Goal: Information Seeking & Learning: Find specific fact

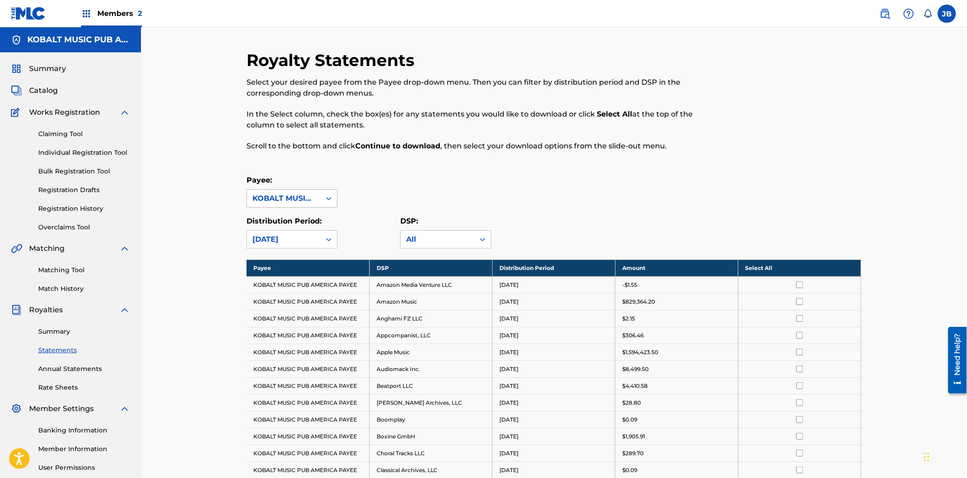
click at [326, 198] on icon at bounding box center [328, 198] width 9 height 9
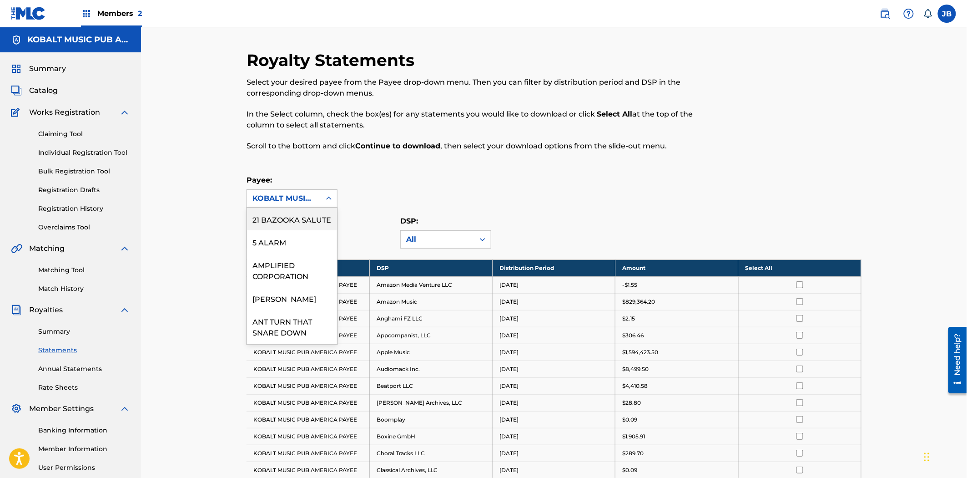
click at [401, 158] on div "Royalty Statements Select your desired payee from the Payee drop-down menu. The…" at bounding box center [482, 106] width 473 height 112
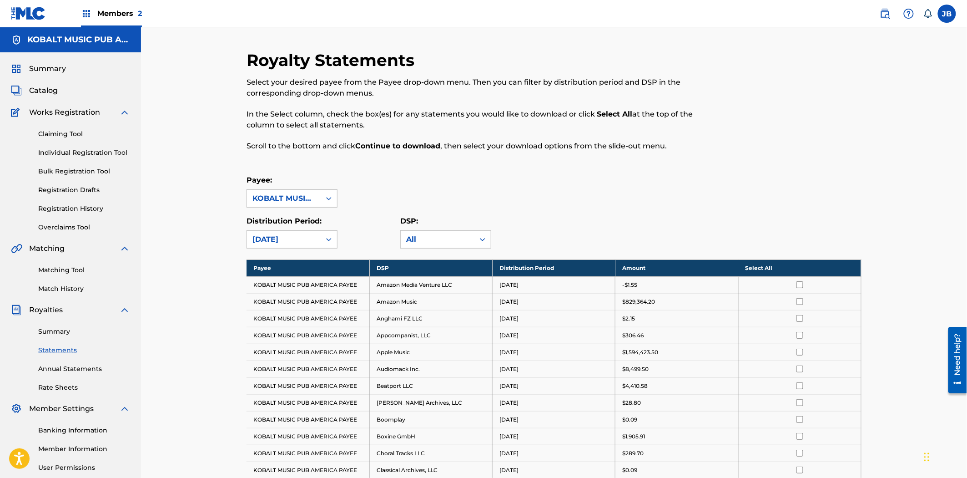
click at [44, 96] on span "Catalog" at bounding box center [43, 90] width 29 height 11
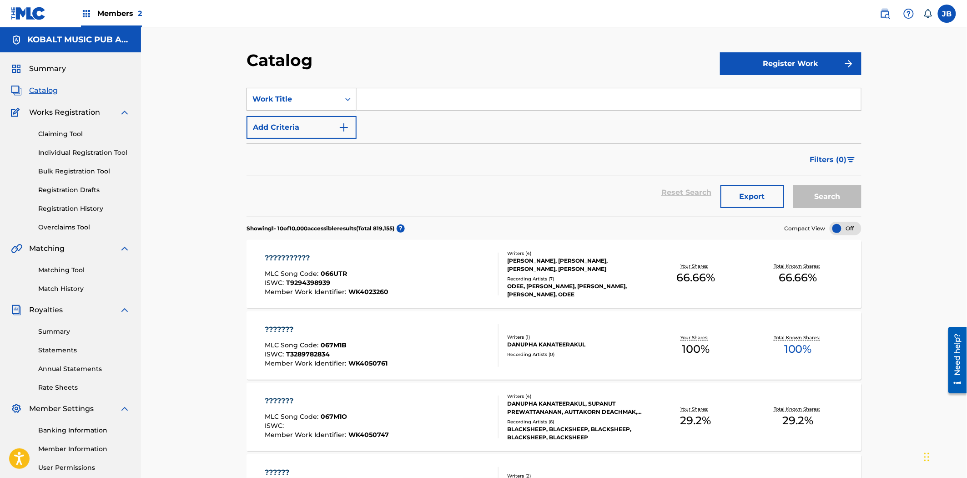
click at [289, 94] on div "Work Title" at bounding box center [293, 99] width 82 height 11
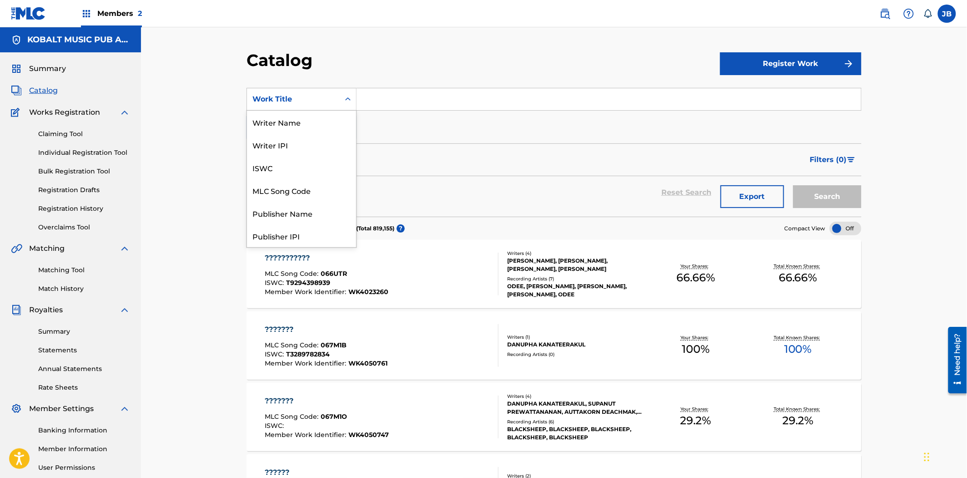
scroll to position [136, 0]
click at [303, 125] on div "MLC Publisher Number" at bounding box center [301, 122] width 109 height 23
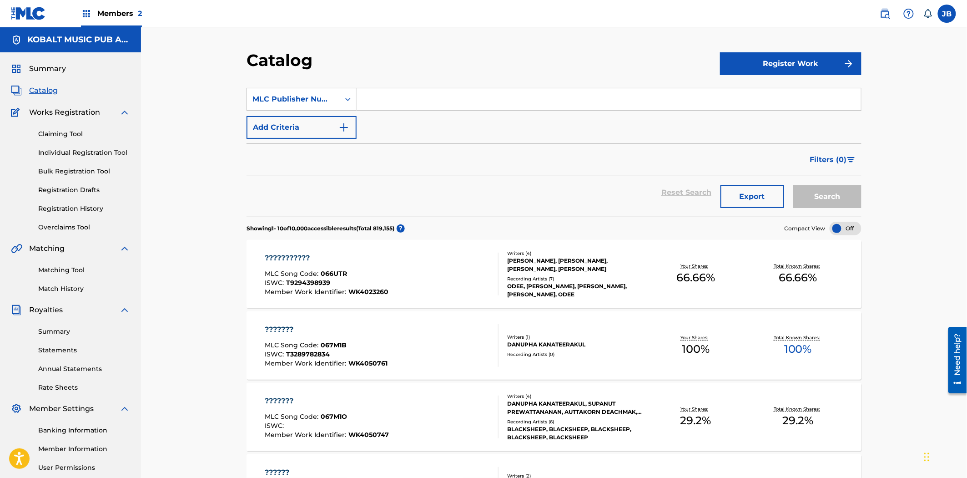
click at [453, 101] on input "Search Form" at bounding box center [609, 99] width 504 height 22
paste input "P4000H"
type input "P4000H"
click at [825, 188] on button "Search" at bounding box center [827, 196] width 68 height 23
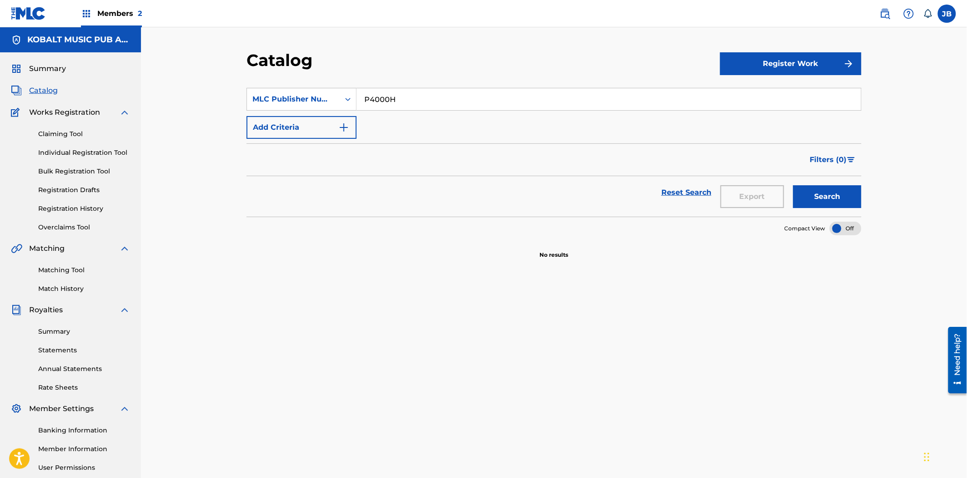
click at [58, 332] on link "Summary" at bounding box center [84, 332] width 92 height 10
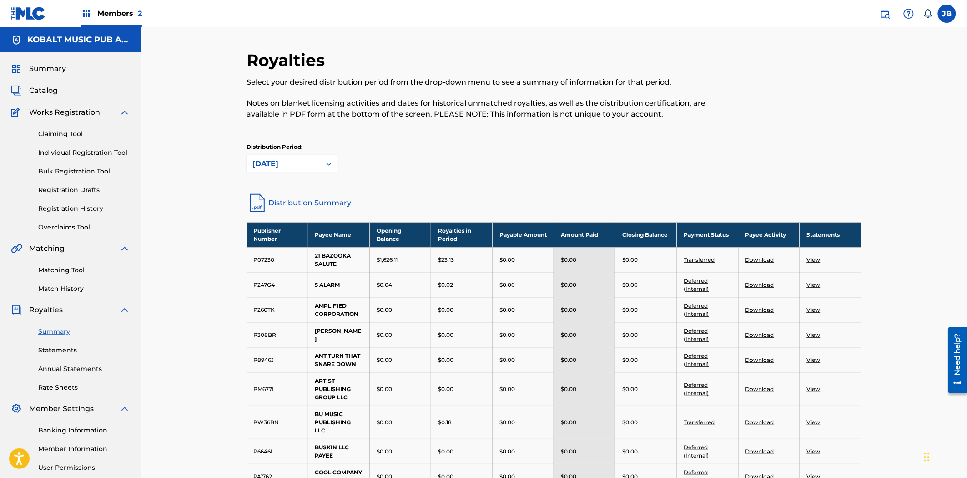
click at [27, 86] on link "Catalog" at bounding box center [34, 90] width 47 height 11
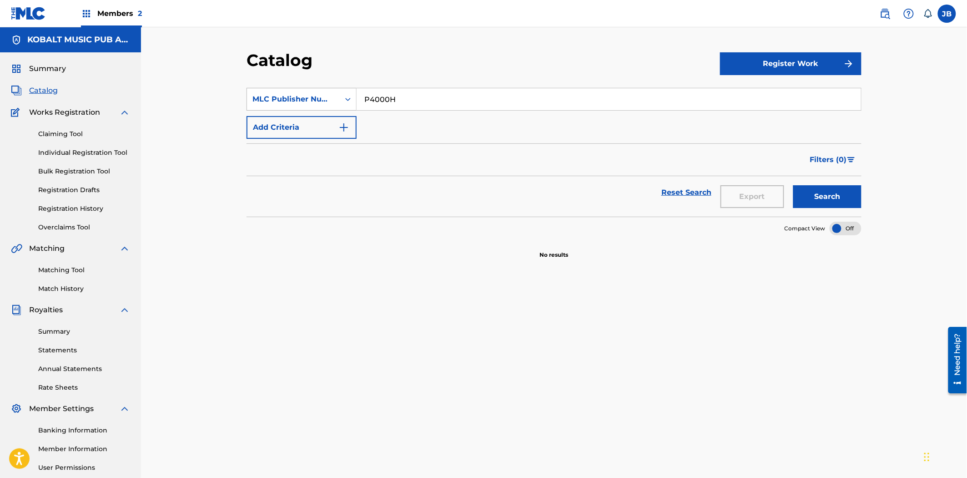
drag, startPoint x: 422, startPoint y: 102, endPoint x: 287, endPoint y: 100, distance: 135.5
click at [287, 100] on div "SearchWithCriteriad49183dc-fd43-4862-80e7-b8220809bbc9 MLC Publisher Number P40…" at bounding box center [553, 99] width 615 height 23
click at [322, 93] on div "MLC Publisher Number" at bounding box center [293, 99] width 93 height 17
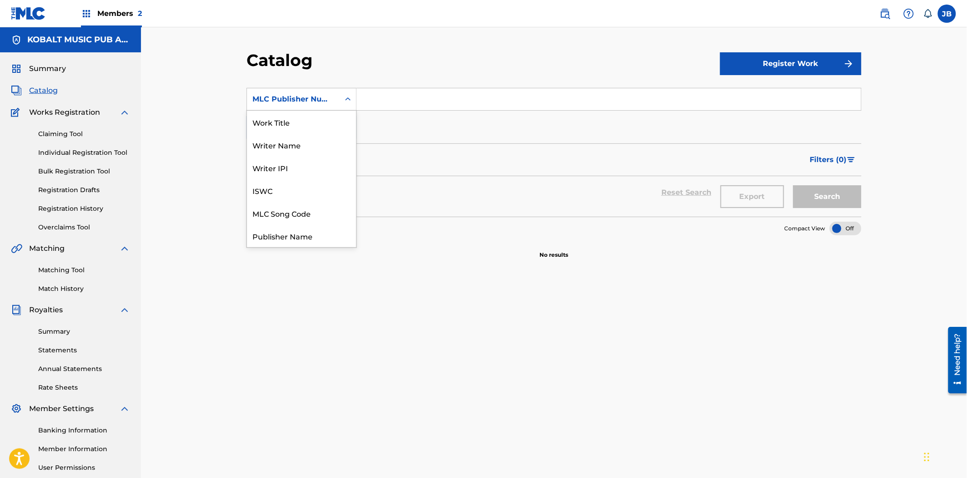
click at [321, 128] on div "Work Title" at bounding box center [301, 122] width 109 height 23
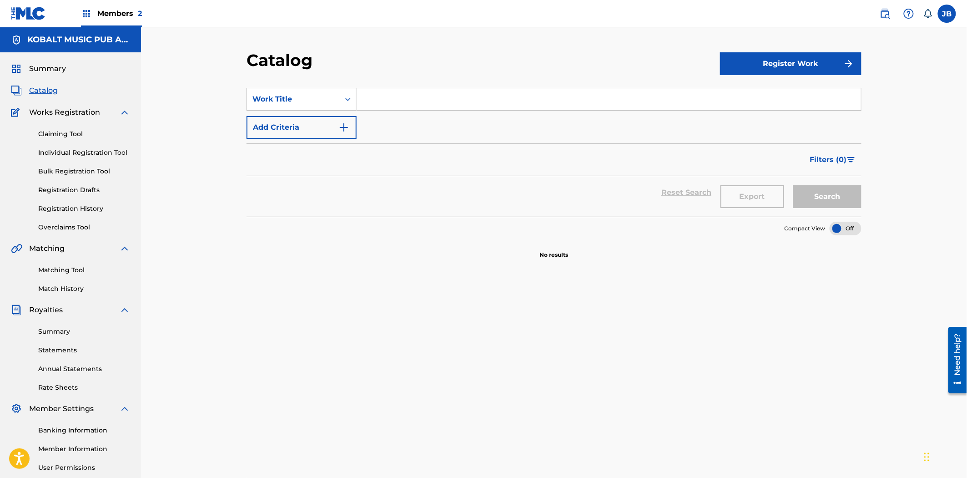
click at [408, 111] on div "SearchWithCriteria94f2ba2e-effc-4eb3-a97a-413b995ae8f9 Work Title Add Criteria" at bounding box center [553, 113] width 615 height 51
click at [410, 96] on input "Search Form" at bounding box center [609, 99] width 504 height 22
type input "work"
click at [793, 185] on button "Search" at bounding box center [827, 196] width 68 height 23
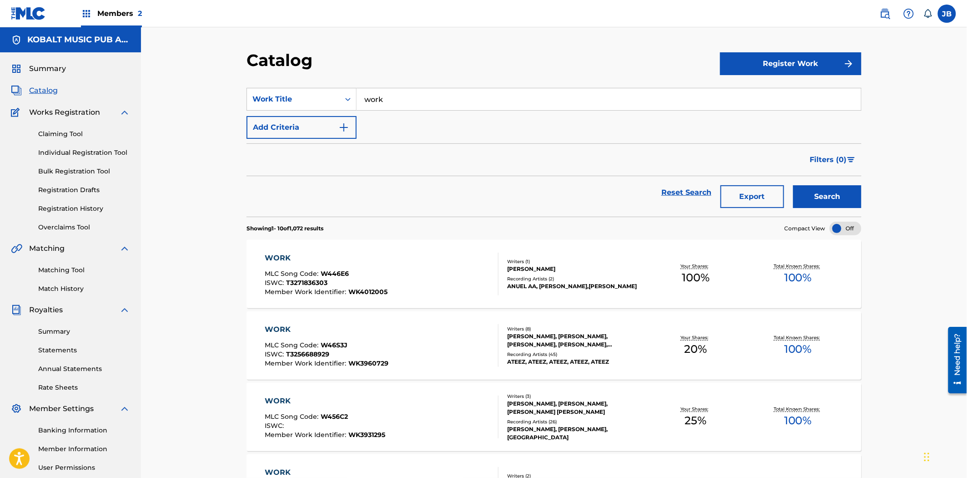
click at [431, 267] on div "WORK MLC Song Code : W446E6 ISWC : T3271836303 Member Work Identifier : WK40120…" at bounding box center [382, 273] width 234 height 43
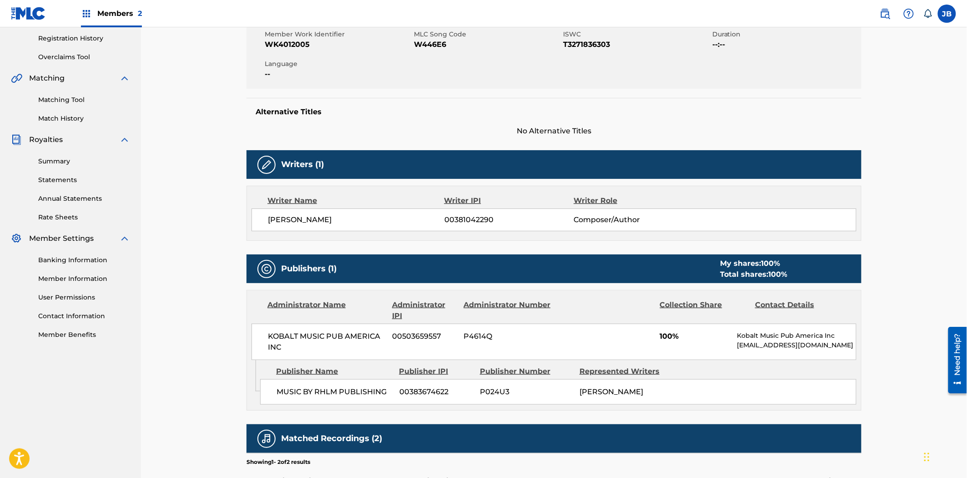
scroll to position [252, 0]
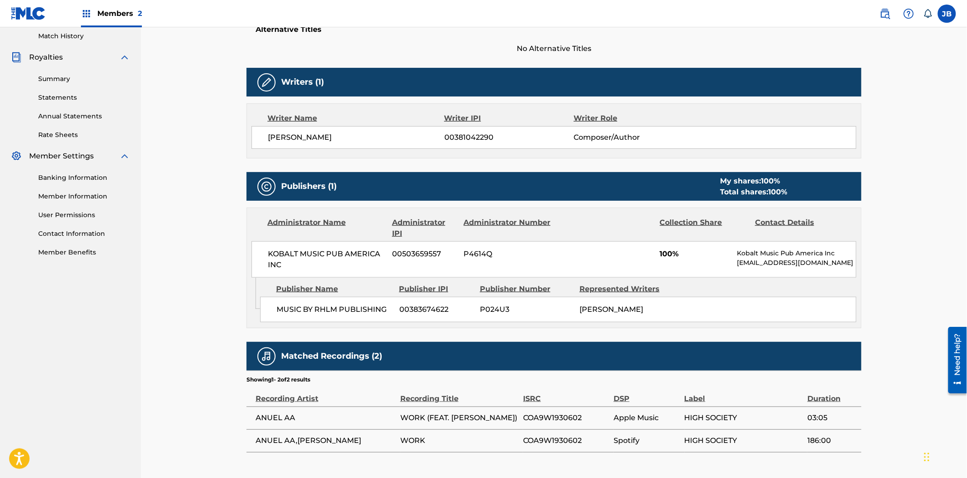
click at [465, 251] on span "P4614Q" at bounding box center [508, 253] width 88 height 11
copy span "P4614Q"
click at [59, 73] on div "Summary Statements Annual Statements Rate Sheets" at bounding box center [70, 101] width 119 height 77
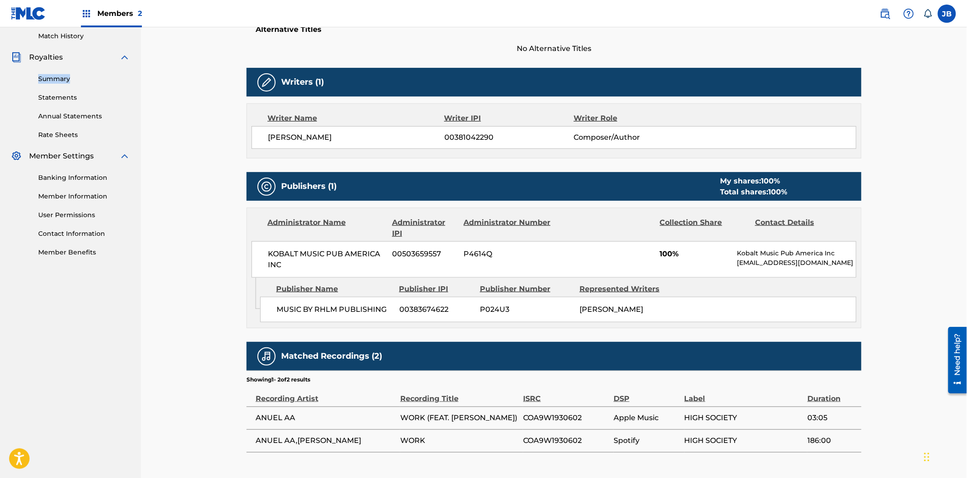
click at [48, 76] on link "Summary" at bounding box center [84, 79] width 92 height 10
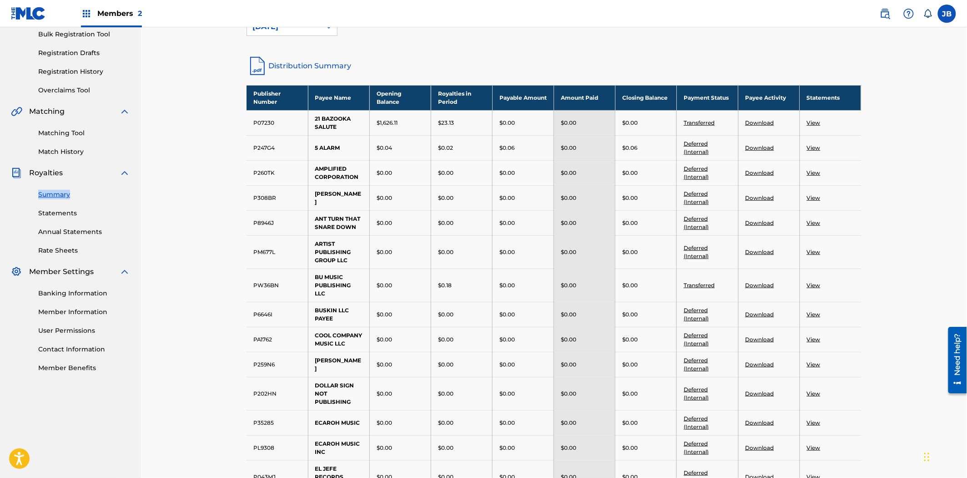
scroll to position [151, 0]
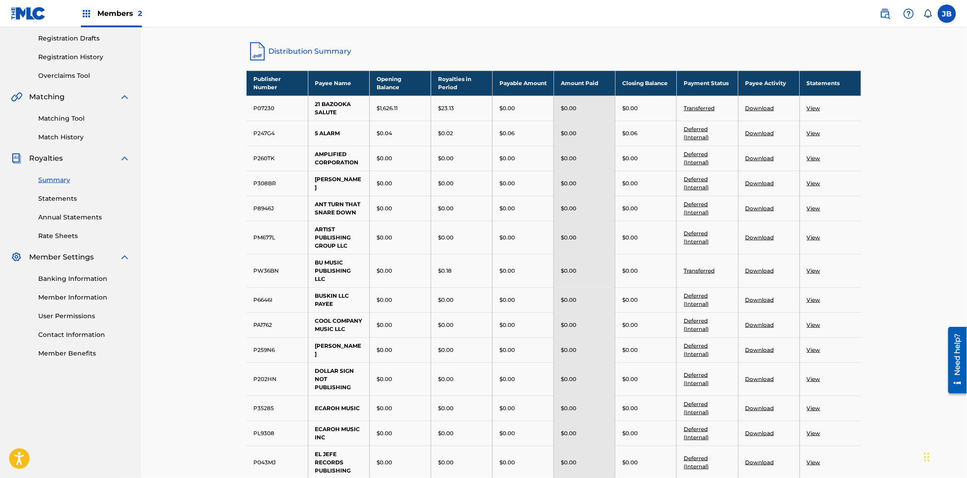
click at [478, 303] on div "$0.00" at bounding box center [461, 300] width 47 height 8
